Goal: Check status

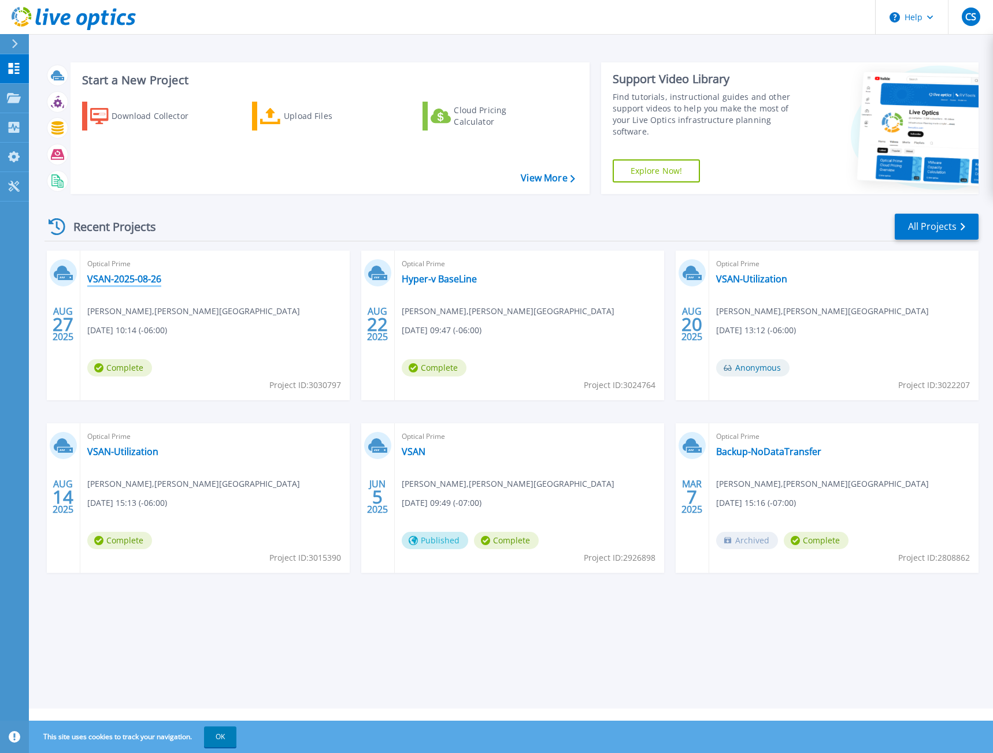
click at [139, 280] on link "VSAN-2025-08-26" at bounding box center [124, 279] width 74 height 12
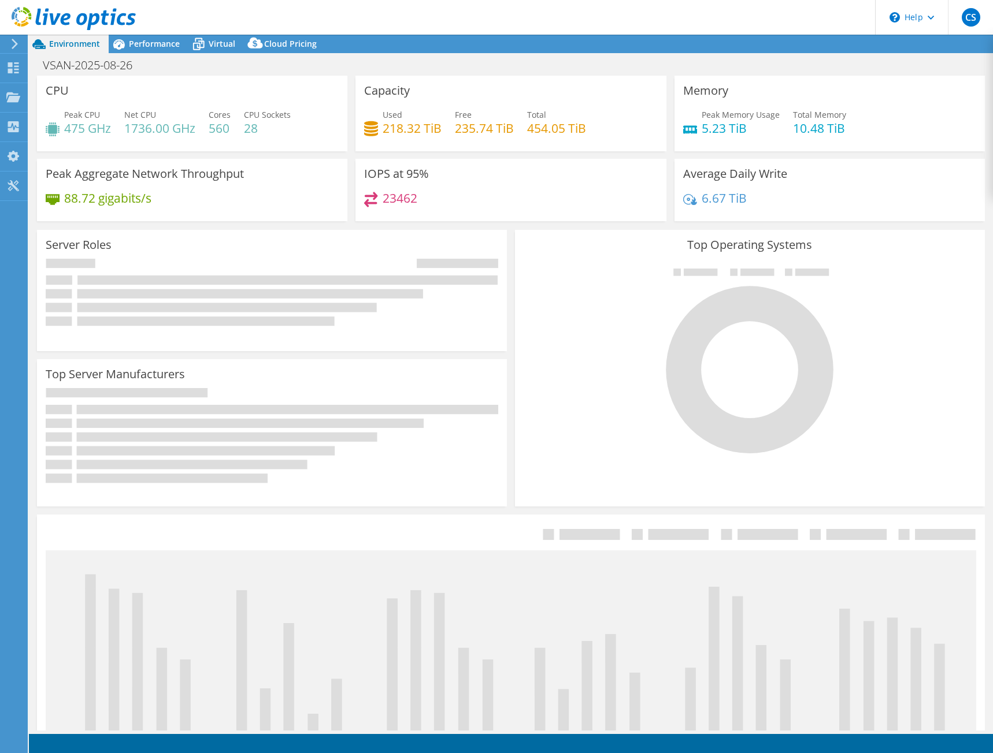
select select "USD"
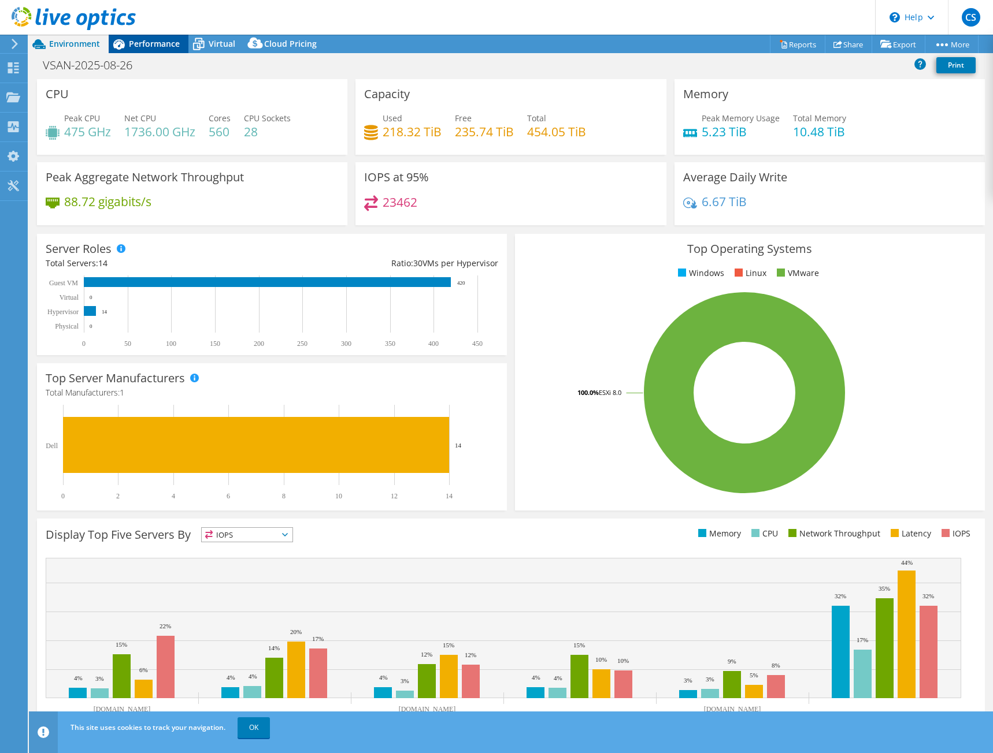
click at [141, 43] on span "Performance" at bounding box center [154, 43] width 51 height 11
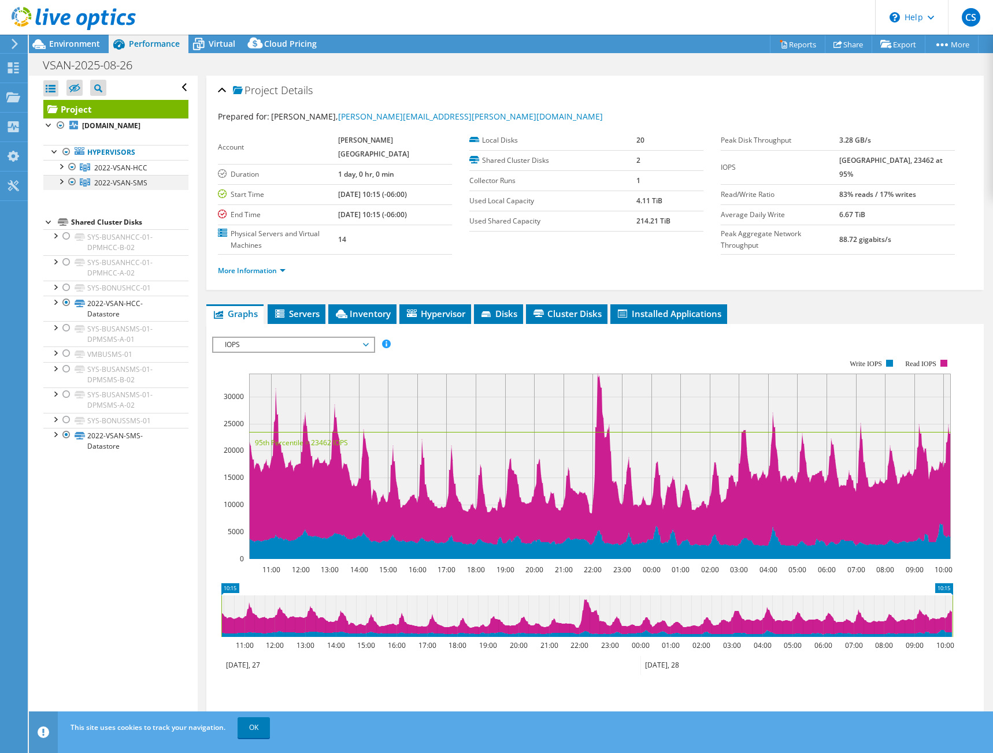
click at [75, 189] on div at bounding box center [72, 182] width 12 height 14
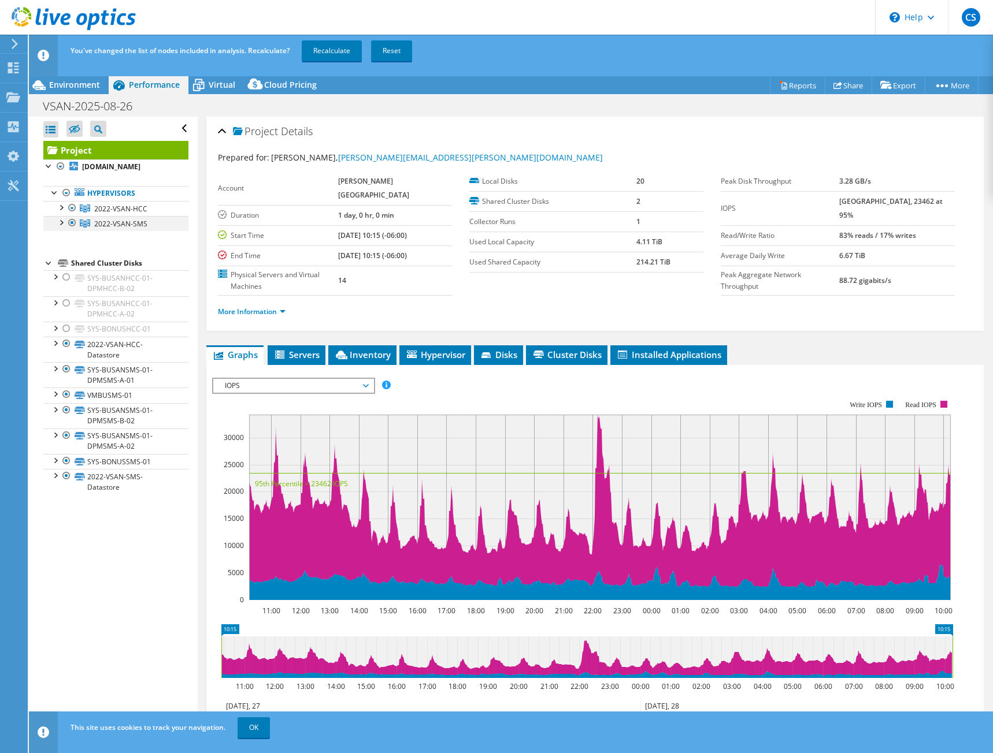
click at [69, 230] on div at bounding box center [72, 223] width 12 height 14
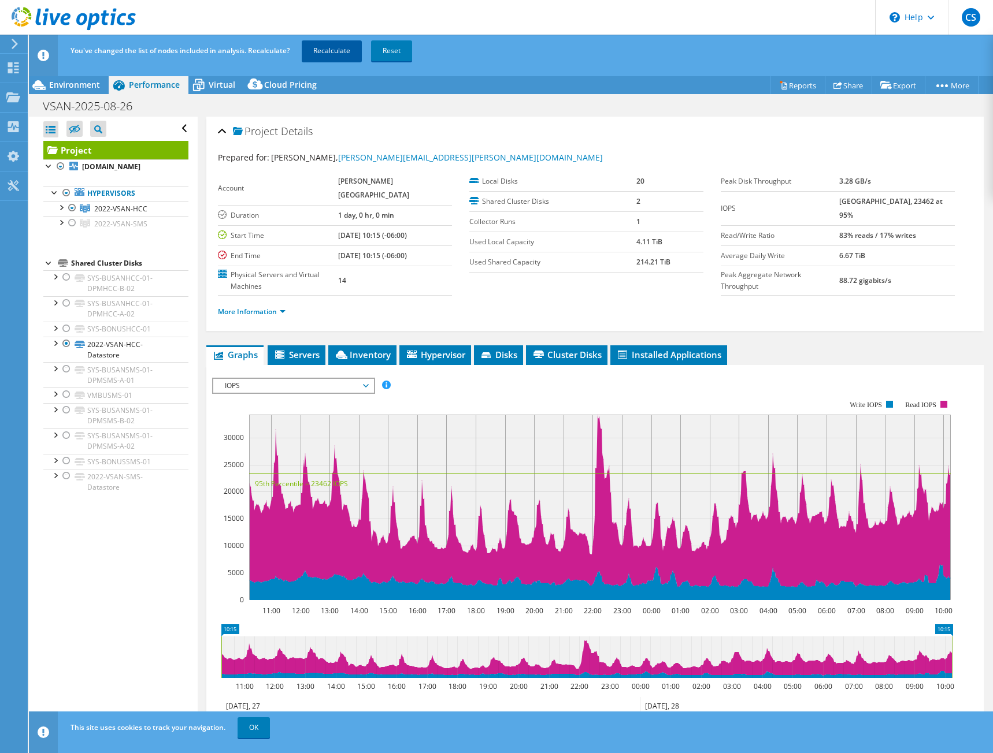
click at [336, 50] on link "Recalculate" at bounding box center [332, 50] width 60 height 21
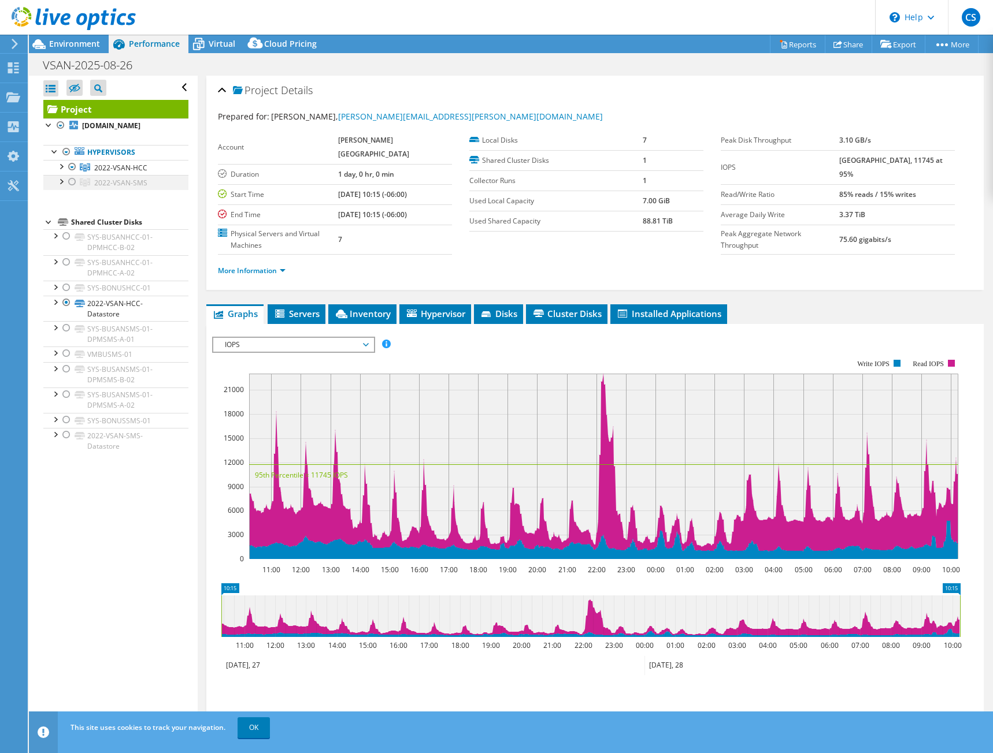
click at [69, 189] on div at bounding box center [72, 182] width 12 height 14
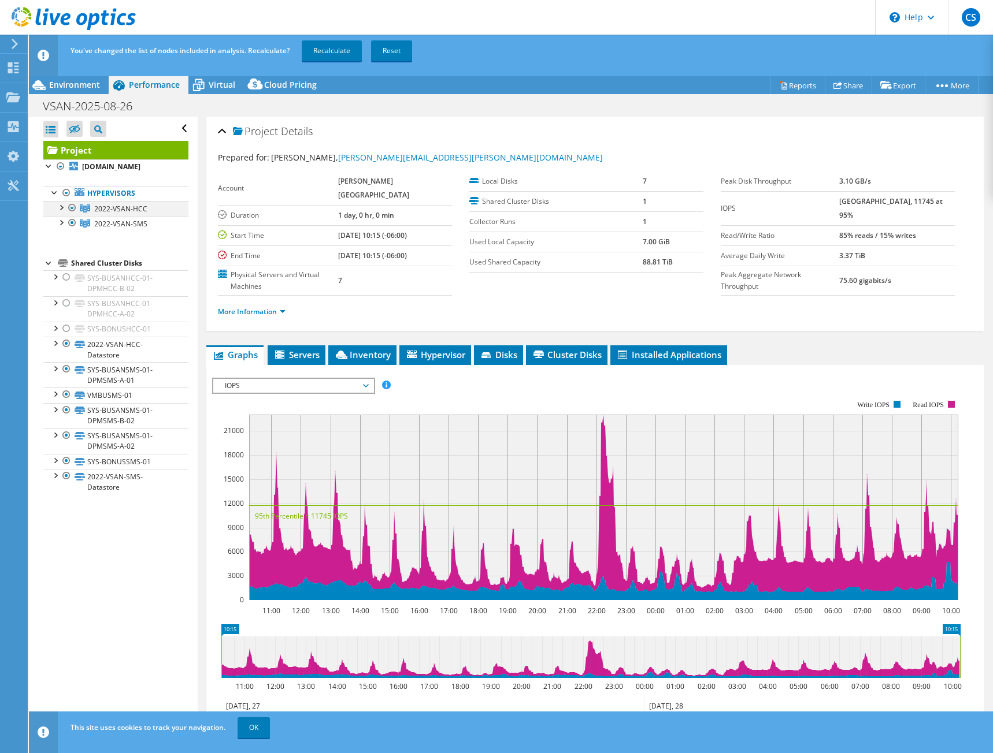
click at [70, 215] on div at bounding box center [72, 208] width 12 height 14
click at [66, 376] on div at bounding box center [67, 369] width 12 height 14
click at [68, 402] on div at bounding box center [67, 395] width 12 height 14
click at [70, 417] on div at bounding box center [67, 410] width 12 height 14
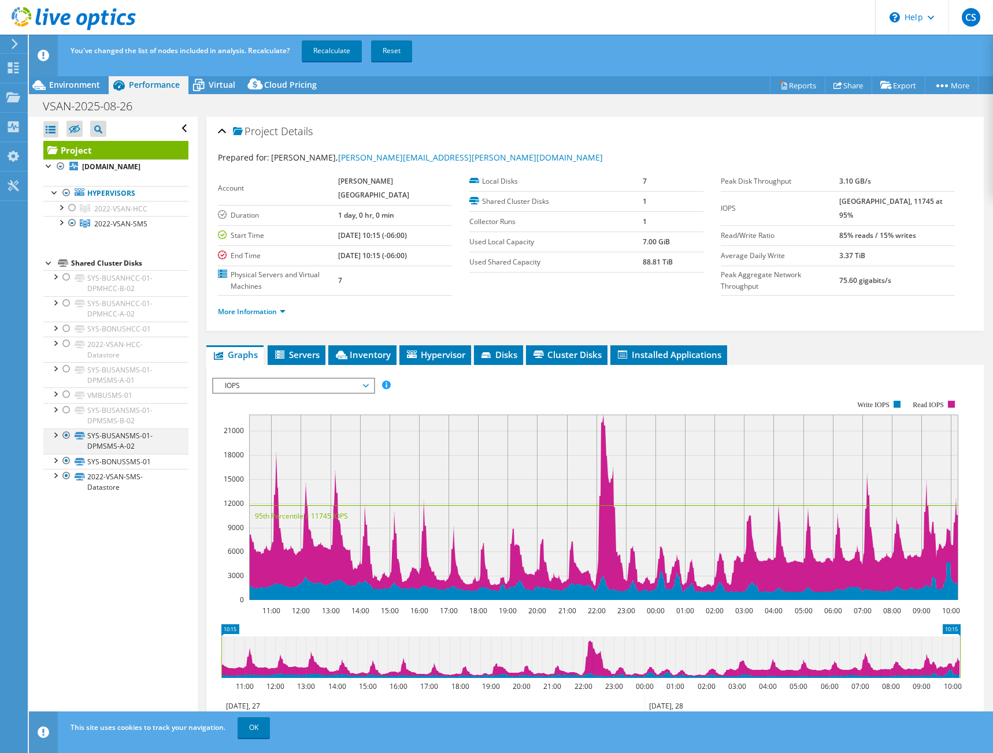
click at [69, 443] on div at bounding box center [67, 436] width 12 height 14
click at [67, 468] on div at bounding box center [67, 461] width 12 height 14
click at [323, 52] on link "Recalculate" at bounding box center [332, 50] width 60 height 21
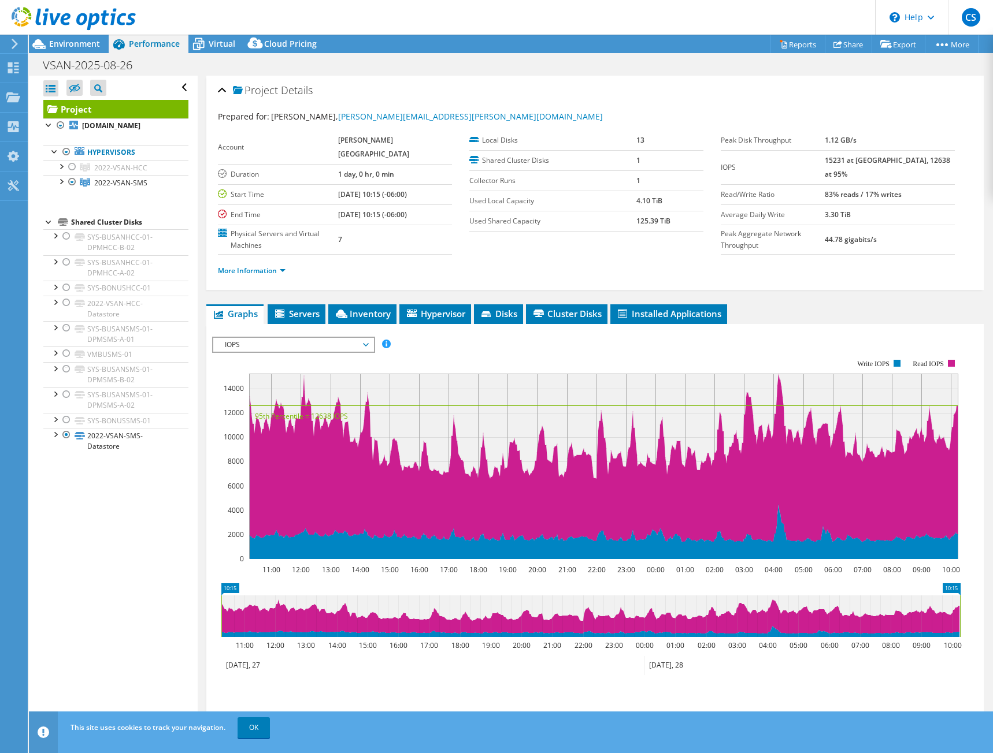
click at [786, 304] on ul "Graphs Servers Inventory Hypervisor Disks Cluster Disks Installed Applications" at bounding box center [594, 314] width 777 height 20
click at [68, 310] on div at bounding box center [67, 303] width 12 height 14
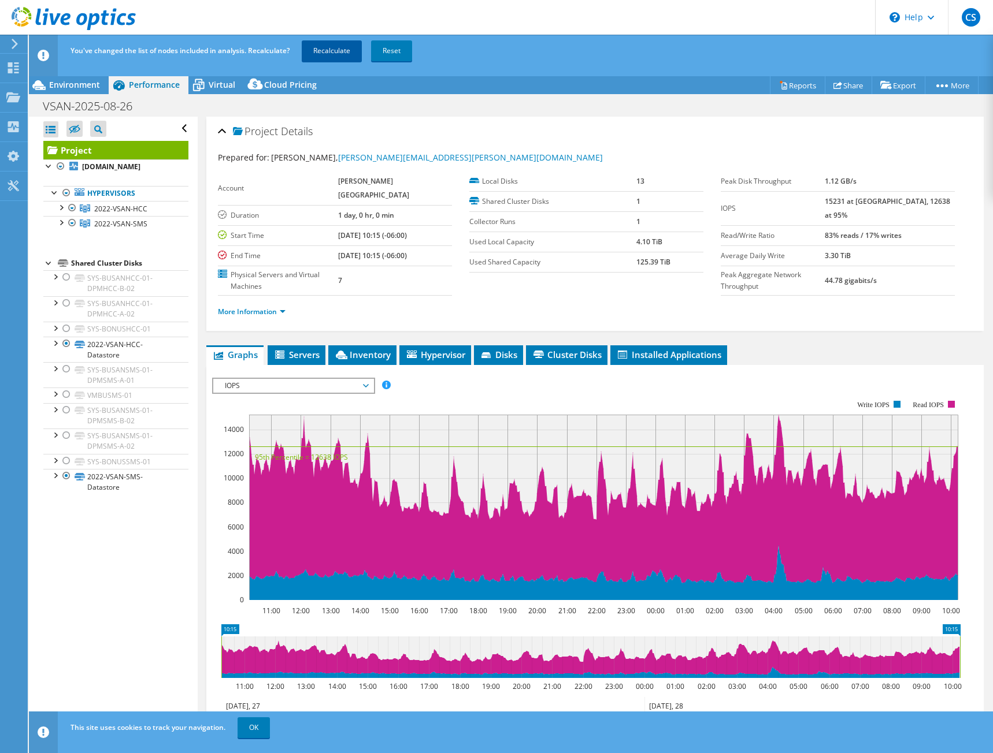
click at [320, 47] on link "Recalculate" at bounding box center [332, 50] width 60 height 21
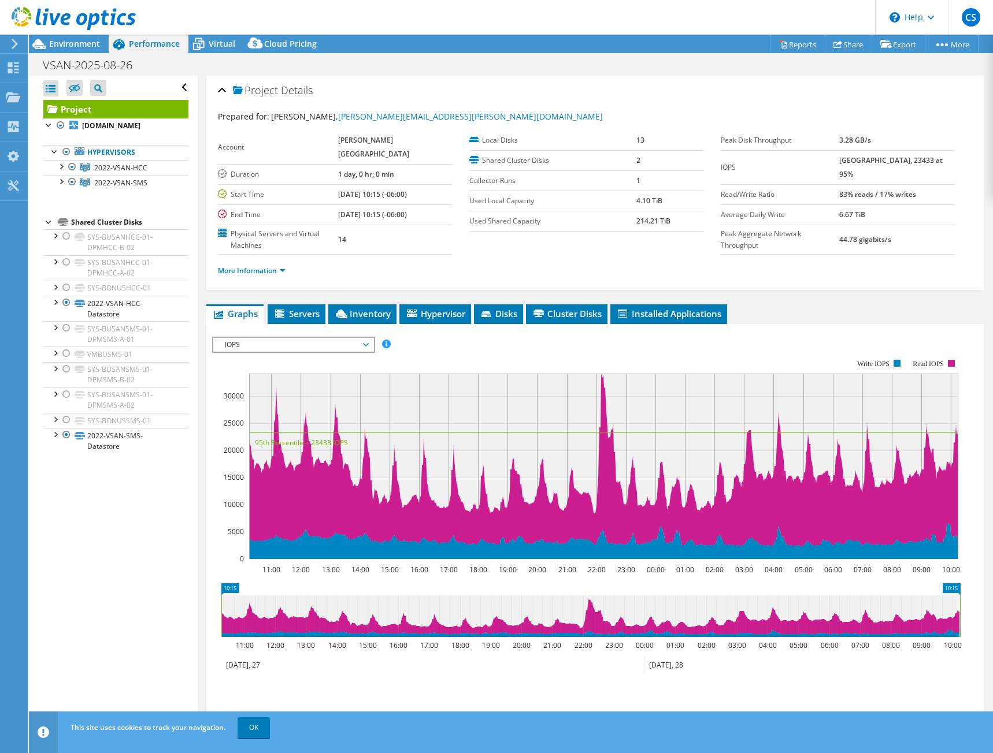
click at [763, 304] on ul "Graphs Servers Inventory Hypervisor Disks Cluster Disks Installed Applications" at bounding box center [594, 314] width 777 height 20
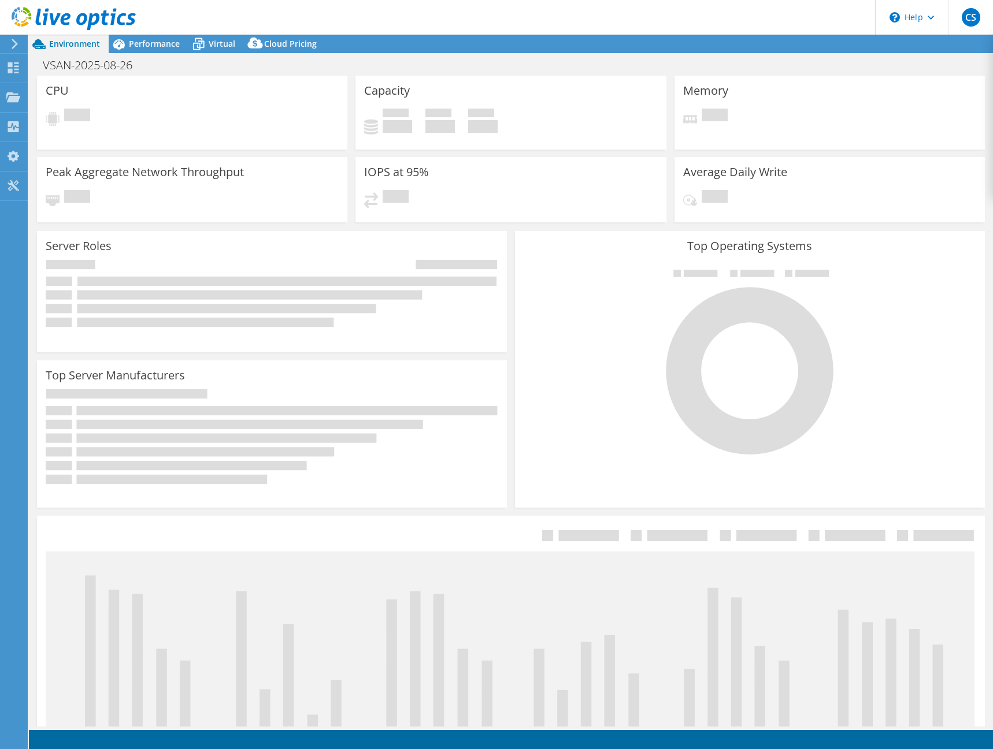
select select "USD"
